Goal: Task Accomplishment & Management: Manage account settings

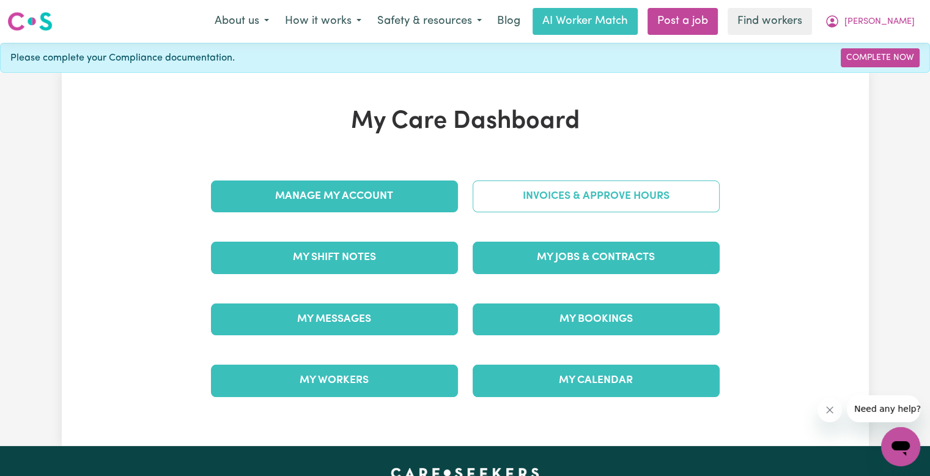
click at [528, 202] on link "Invoices & Approve Hours" at bounding box center [595, 196] width 247 height 32
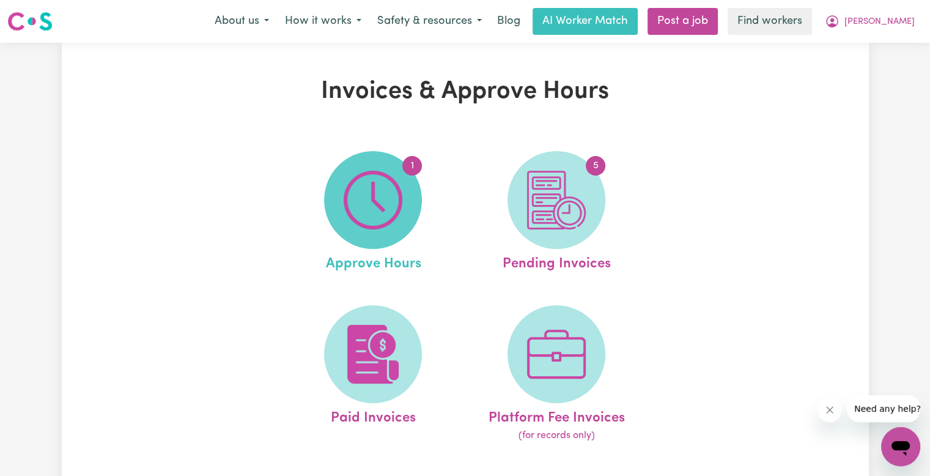
click at [376, 199] on img at bounding box center [373, 200] width 59 height 59
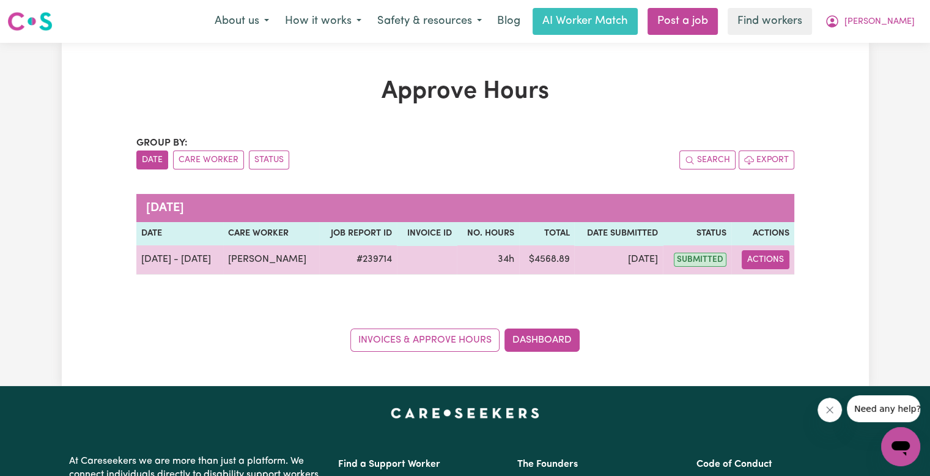
click at [771, 257] on button "Actions" at bounding box center [765, 259] width 48 height 19
click at [774, 282] on link "View Job Report" at bounding box center [796, 287] width 105 height 24
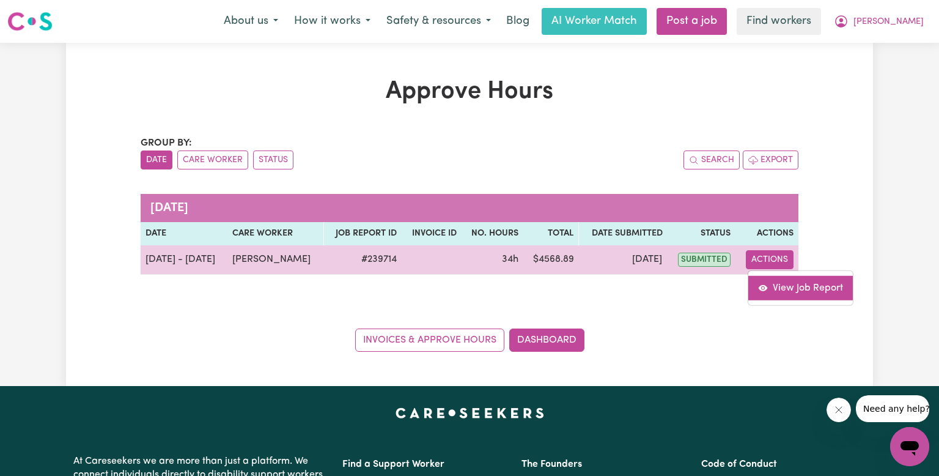
select select "pm"
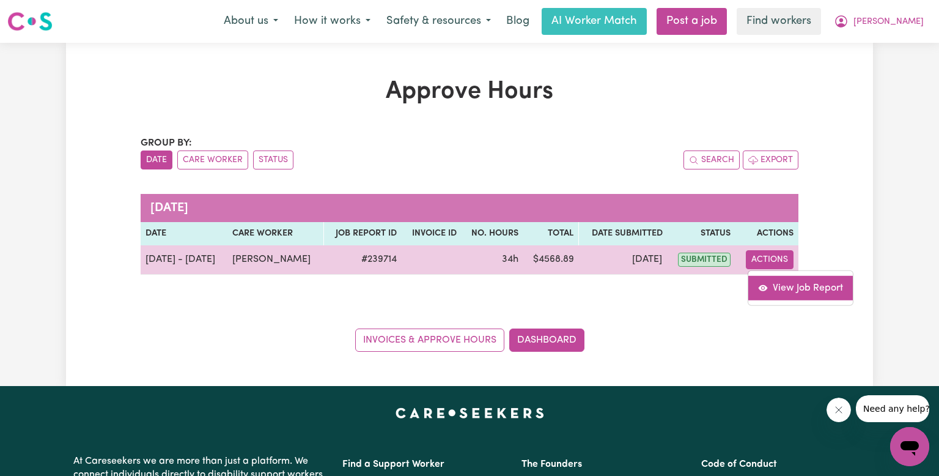
select select "pm"
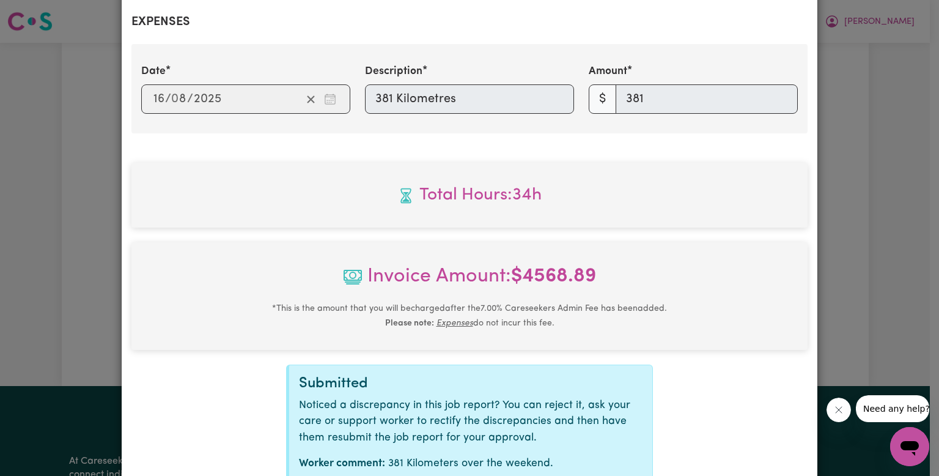
scroll to position [1006, 0]
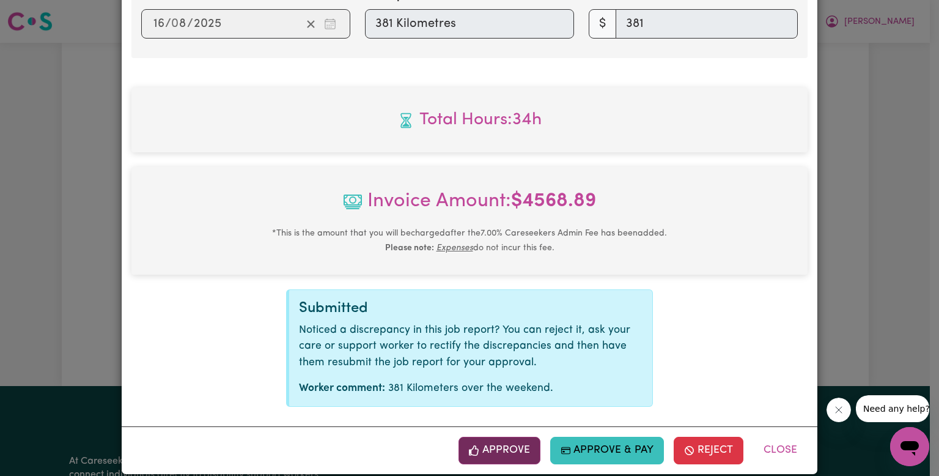
click at [513, 436] on button "Approve" at bounding box center [499, 449] width 82 height 27
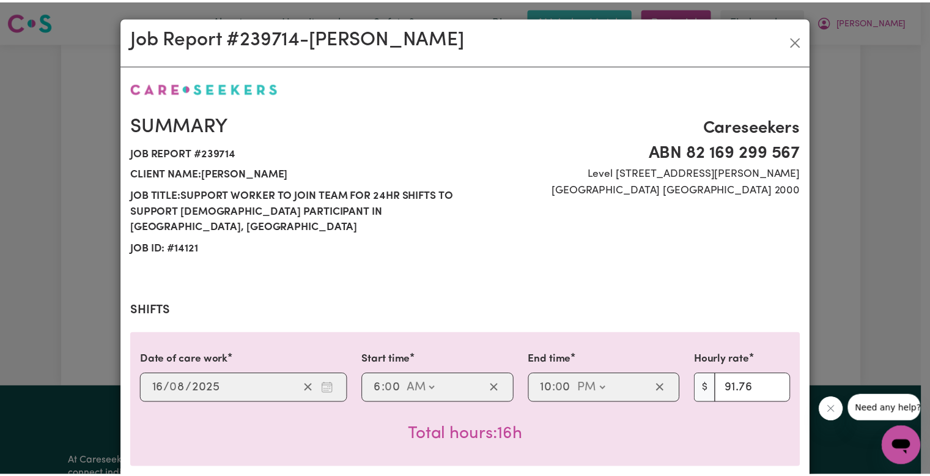
scroll to position [0, 0]
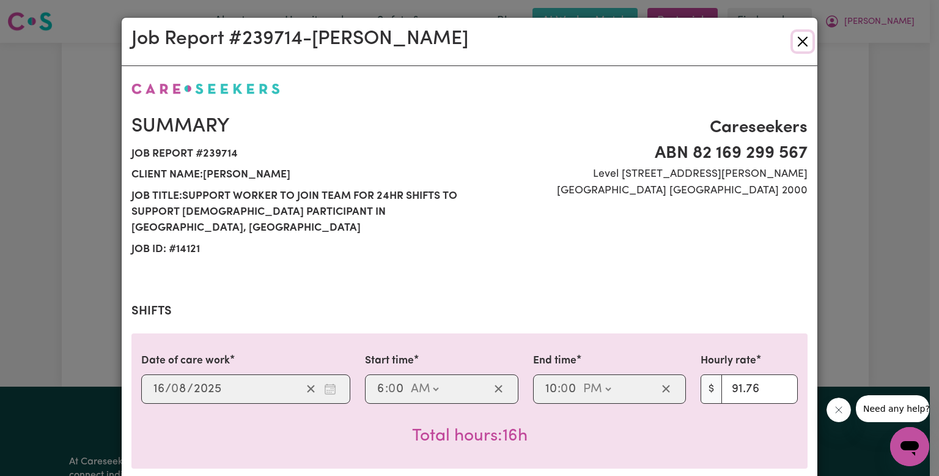
click at [800, 42] on button "Close" at bounding box center [803, 42] width 20 height 20
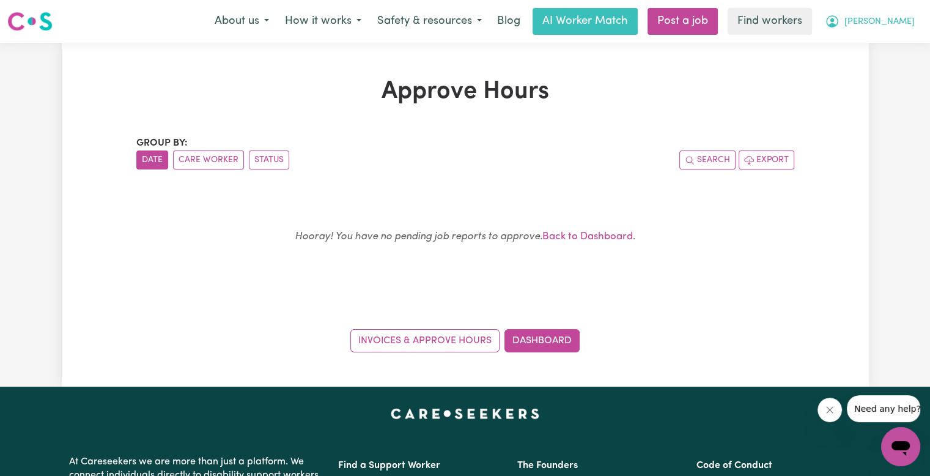
click at [886, 26] on span "[PERSON_NAME]" at bounding box center [879, 21] width 70 height 13
click at [872, 68] on link "Logout" at bounding box center [873, 70] width 97 height 23
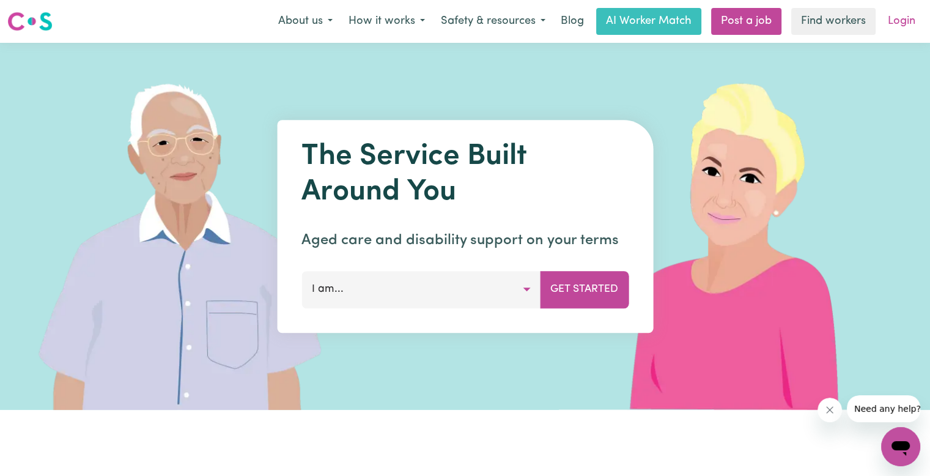
click at [903, 27] on link "Login" at bounding box center [901, 21] width 42 height 27
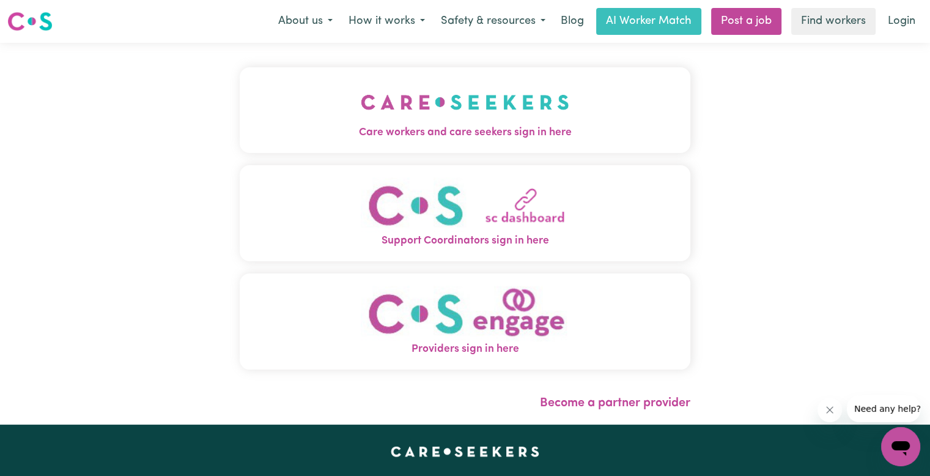
click at [361, 87] on img "Care workers and care seekers sign in here" at bounding box center [465, 101] width 208 height 45
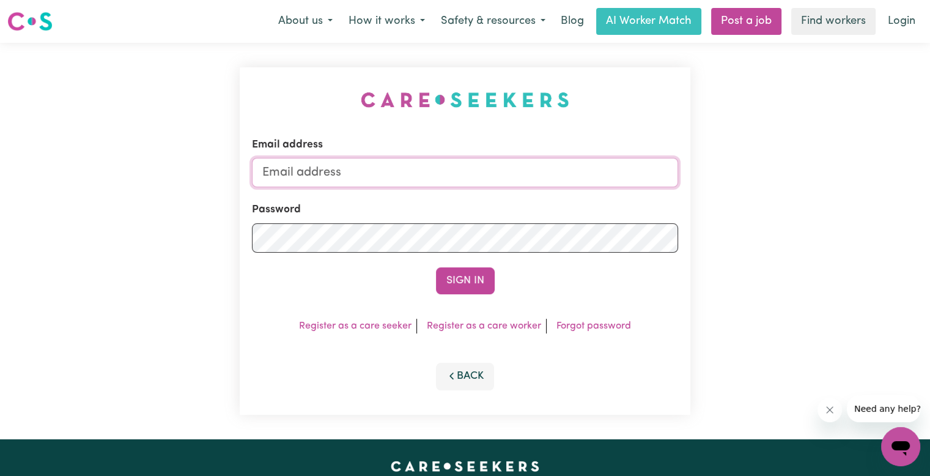
click at [359, 182] on input "Email address" at bounding box center [465, 172] width 426 height 29
type input "[EMAIL_ADDRESS][DOMAIN_NAME]"
click at [436, 267] on button "Sign In" at bounding box center [465, 280] width 59 height 27
